Goal: Find contact information: Find contact information

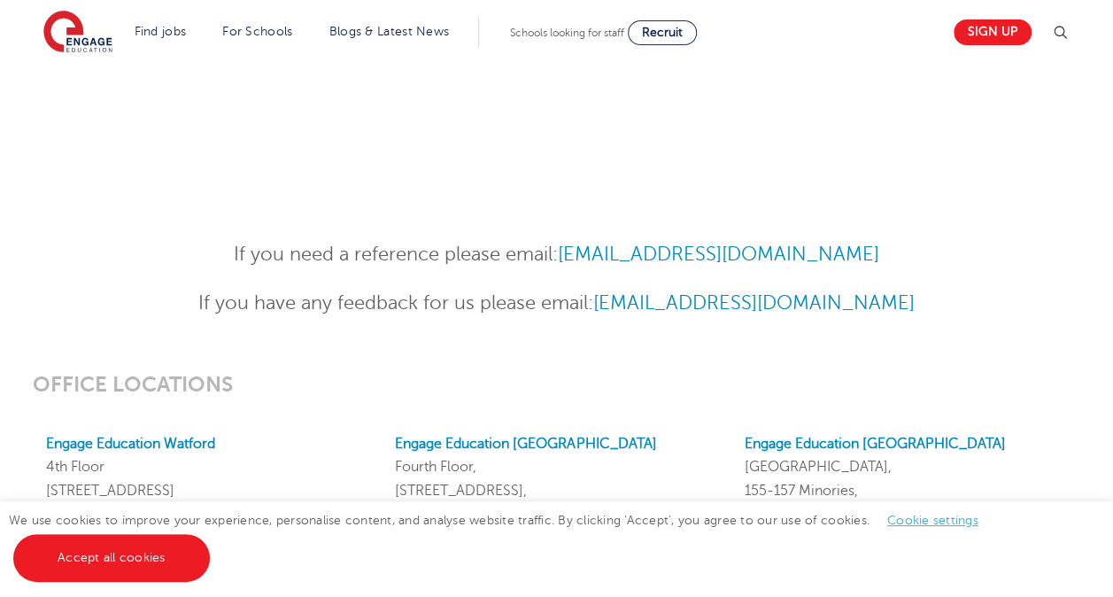
scroll to position [706, 0]
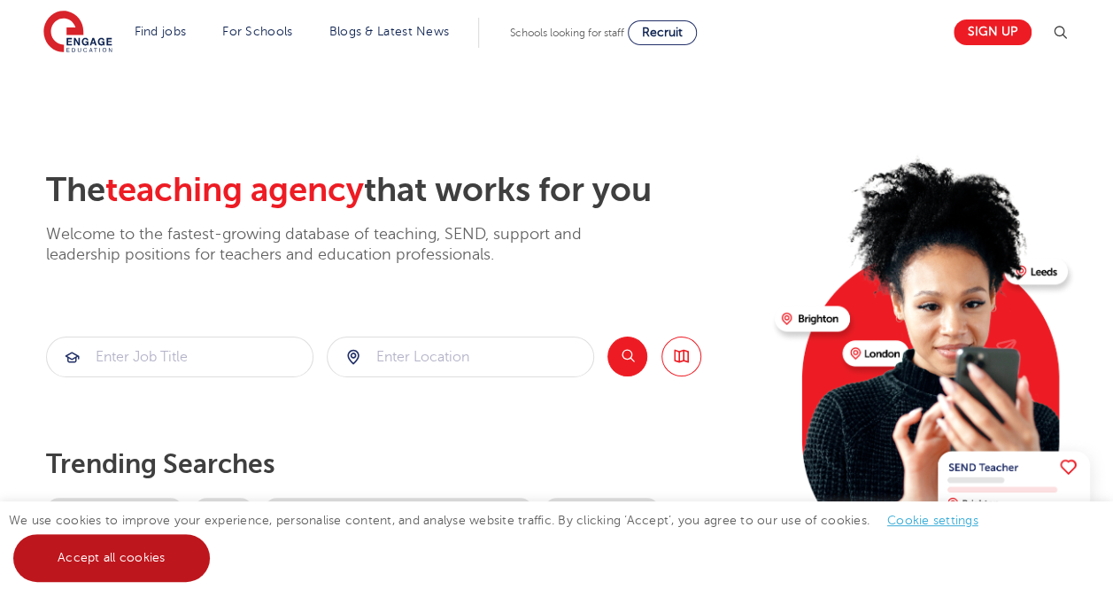
click at [177, 565] on link "Accept all cookies" at bounding box center [111, 558] width 197 height 48
